Goal: Book appointment/travel/reservation

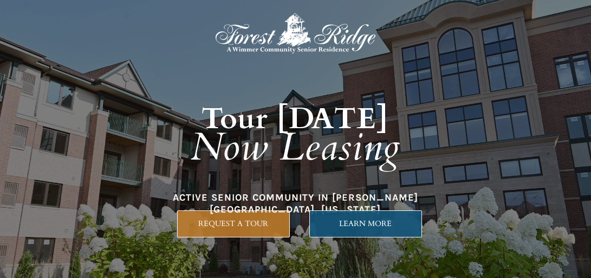
click at [376, 222] on span "LEARN MORE" at bounding box center [366, 223] width 112 height 9
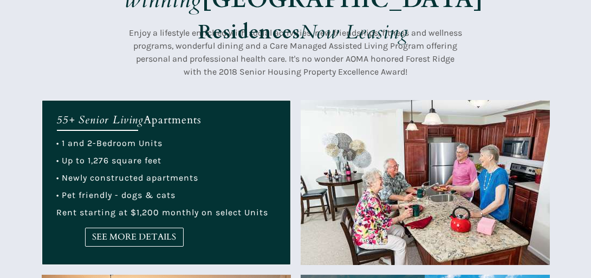
scroll to position [342, 0]
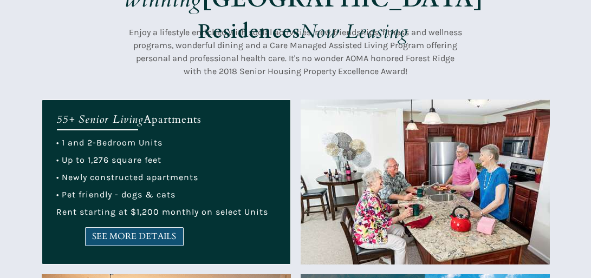
click at [151, 232] on span "SEE MORE DETAILS" at bounding box center [134, 237] width 97 height 10
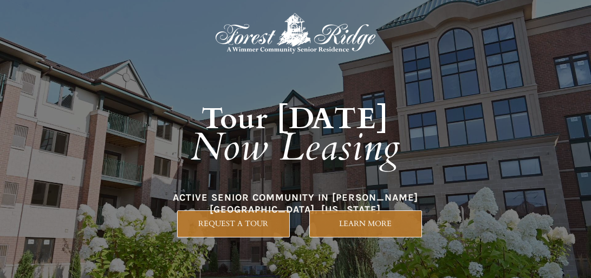
scroll to position [0, 0]
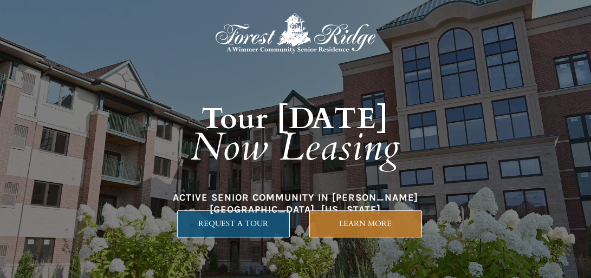
click at [229, 222] on span "REQUEST A TOUR" at bounding box center [234, 223] width 112 height 9
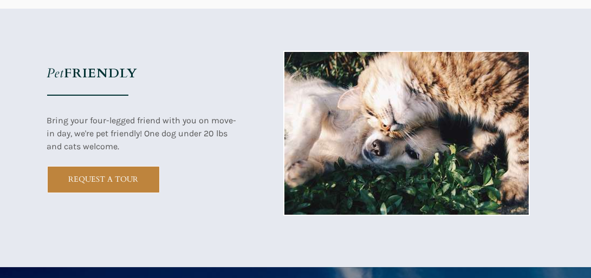
scroll to position [1231, 0]
